Goal: Task Accomplishment & Management: Use online tool/utility

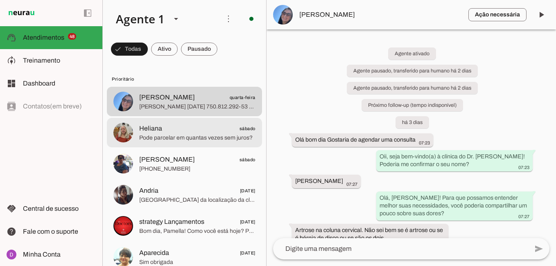
click at [184, 123] on div at bounding box center [197, 133] width 116 height 20
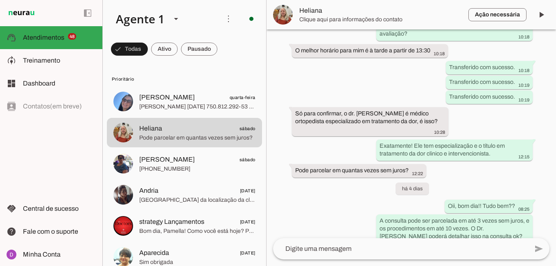
scroll to position [669, 0]
